Goal: Communication & Community: Answer question/provide support

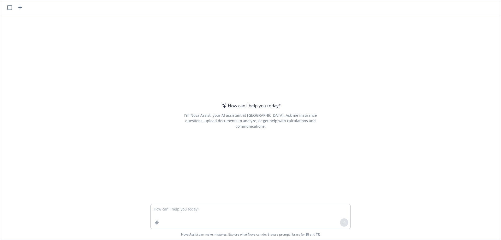
click at [11, 6] on icon "button" at bounding box center [9, 7] width 5 height 5
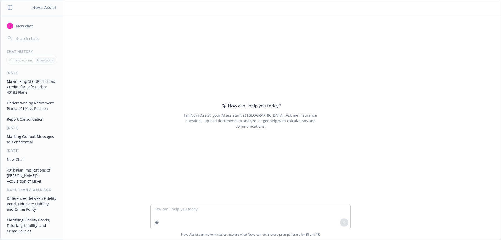
click at [31, 90] on button "Maximizing SECURE 2.0 Tax Credits for Safe Harbor 401(k) Plans" at bounding box center [32, 87] width 54 height 20
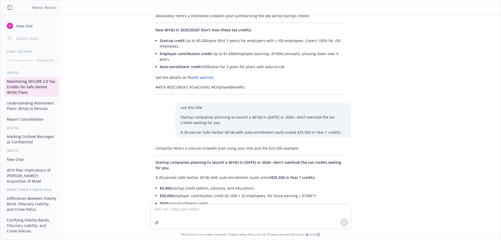
scroll to position [1667, 0]
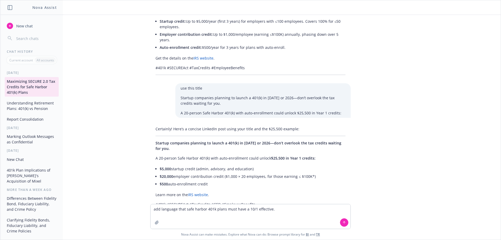
click at [204, 209] on textarea "add language that safe harbor 401k plans must have a 10/1 effective." at bounding box center [251, 216] width 200 height 25
type textarea "add language that safe harbor 401k plans must have a 10/1 effective."
drag, startPoint x: 342, startPoint y: 225, endPoint x: 339, endPoint y: 233, distance: 8.3
click at [341, 225] on button at bounding box center [344, 222] width 8 height 8
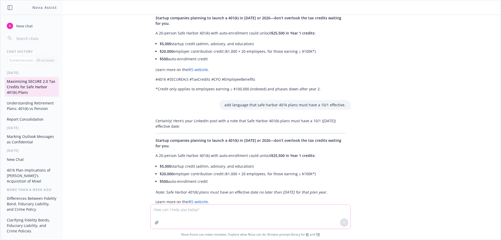
scroll to position [1798, 0]
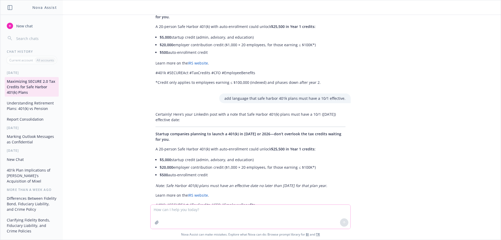
click at [305, 214] on textarea at bounding box center [251, 217] width 200 height 24
type textarea "m"
type textarea "n"
type textarea "non electives do not have that deadline"
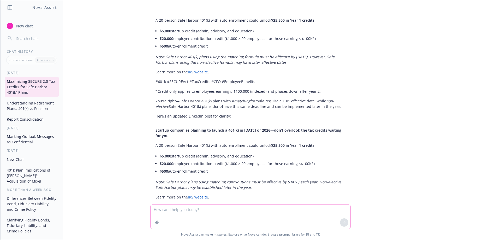
scroll to position [2082, 0]
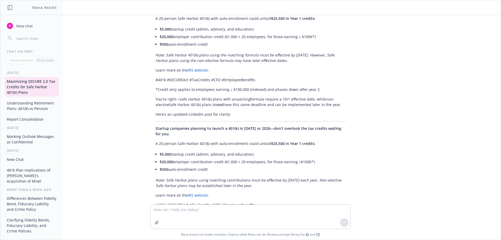
drag, startPoint x: 152, startPoint y: 153, endPoint x: 267, endPoint y: 158, distance: 114.2
click at [267, 177] on p "Note: Safe Harbor plans using matching contributions must be effective by [DATE…" at bounding box center [251, 182] width 190 height 11
copy em "Note: Safe Harbor plans using matching contributions must be effective by [DATE…"
